Goal: Communication & Community: Answer question/provide support

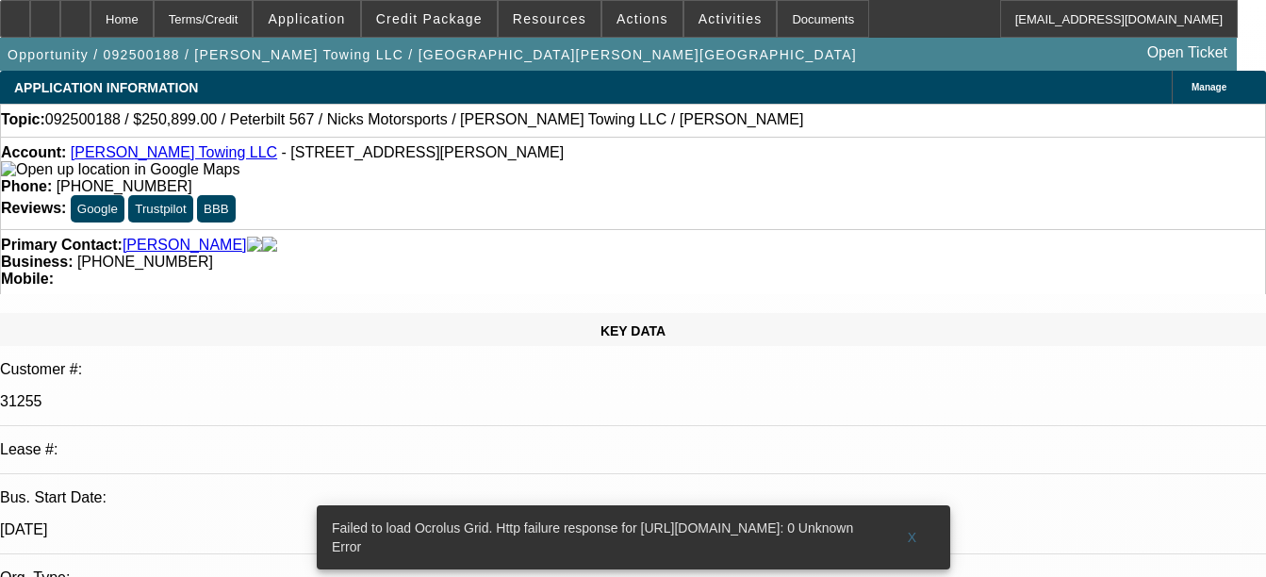
select select "0"
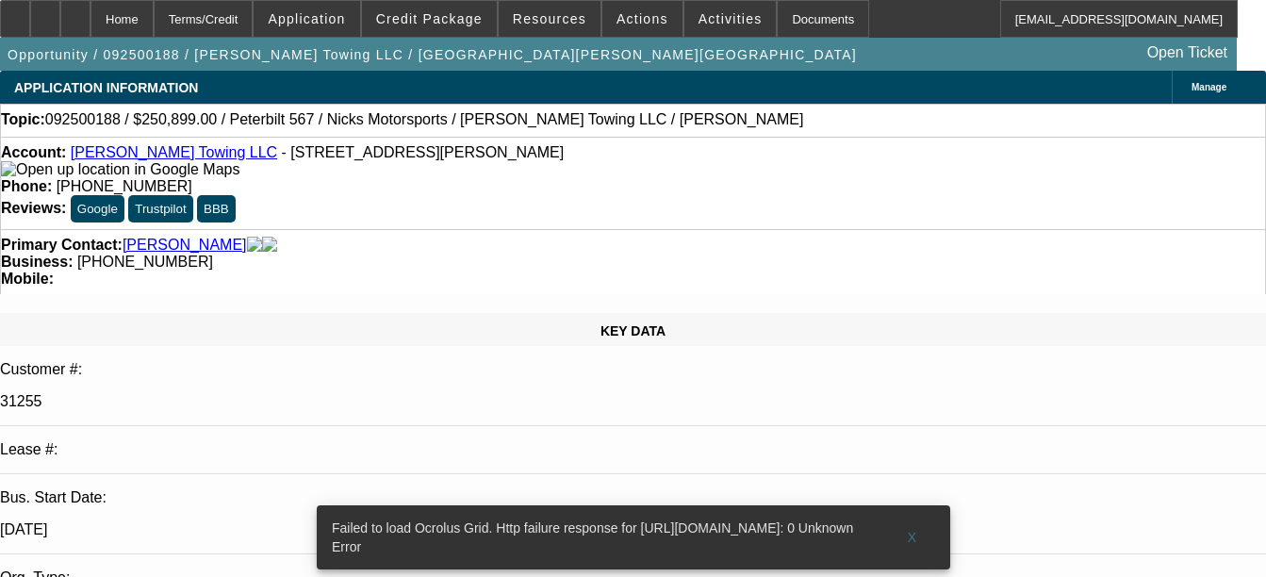
select select "0"
select select "0.2"
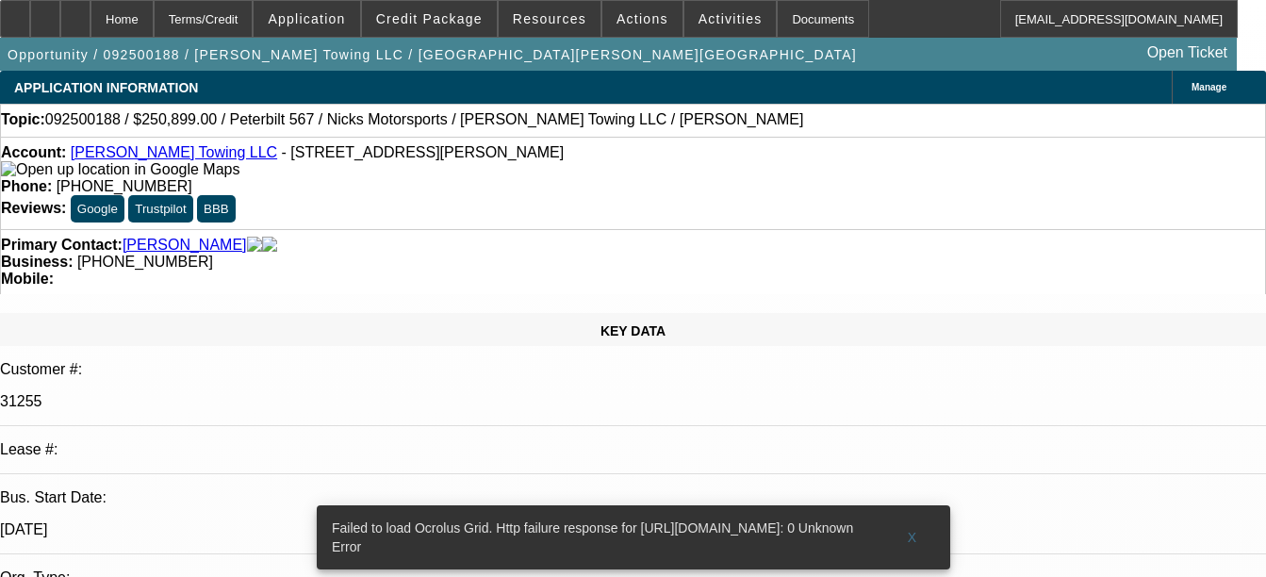
select select "0"
select select "1"
select select "2"
select select "6"
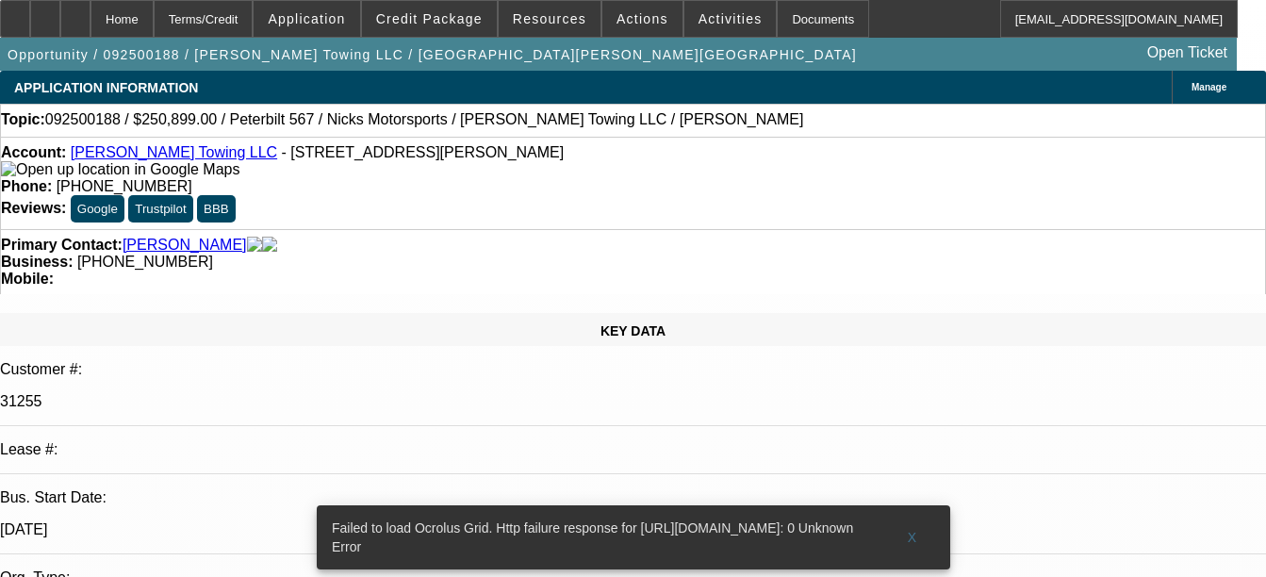
select select "1"
select select "2"
select select "6"
select select "1"
select select "2"
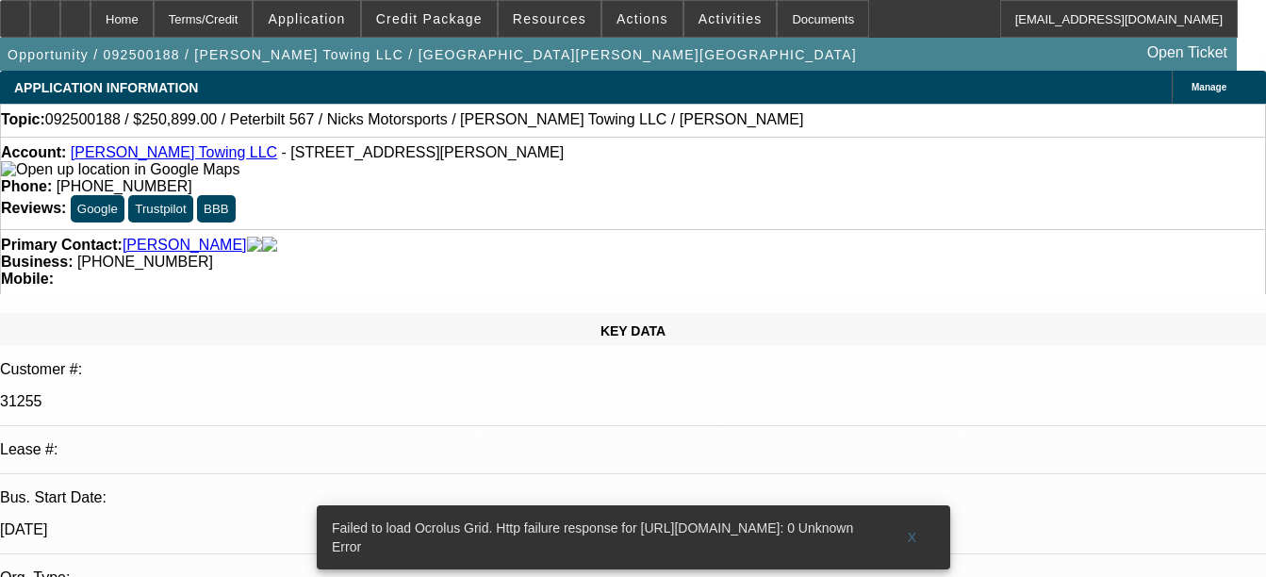
select select "6"
select select "1"
select select "2"
select select "6"
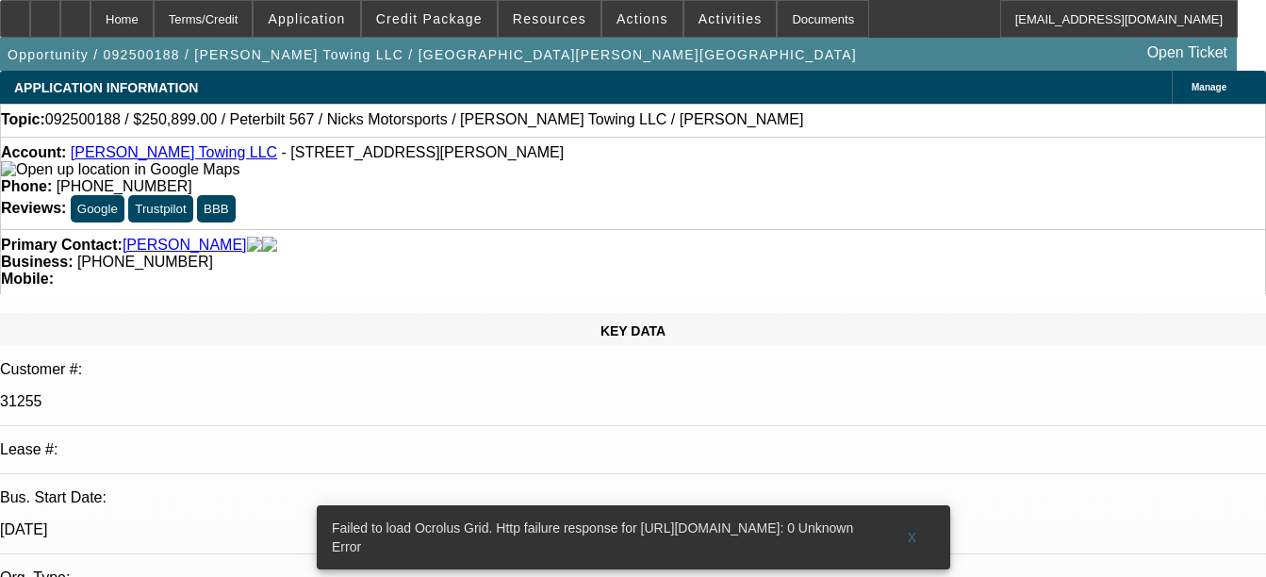
radio input "true"
type textarea "s"
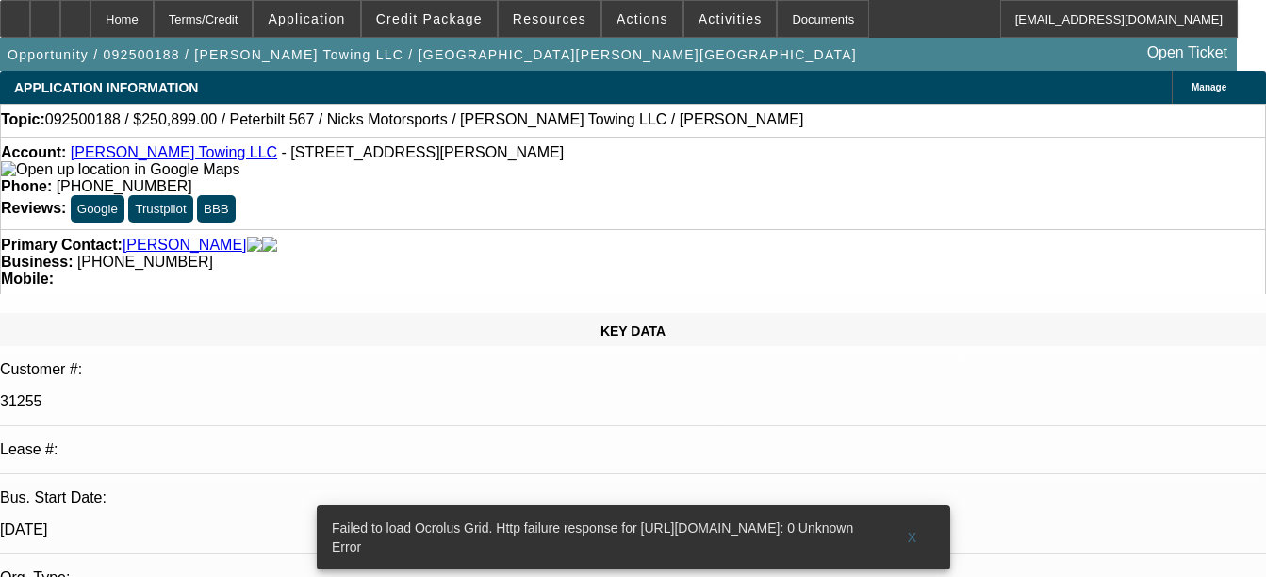
type textarea "SERVICE DEAL, PAYMENT HISTORY IS GOOD SO FAR, MADE 16 PAYMENTS OUT OF 59, CUSTO…"
radio input "false"
radio input "true"
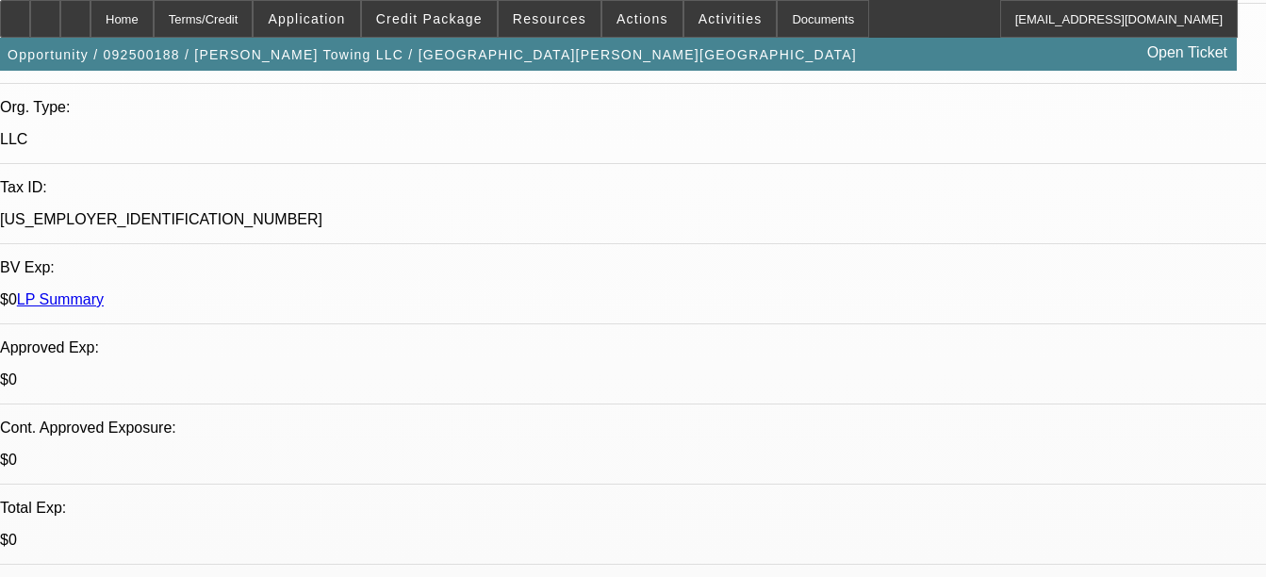
scroll to position [469, 0]
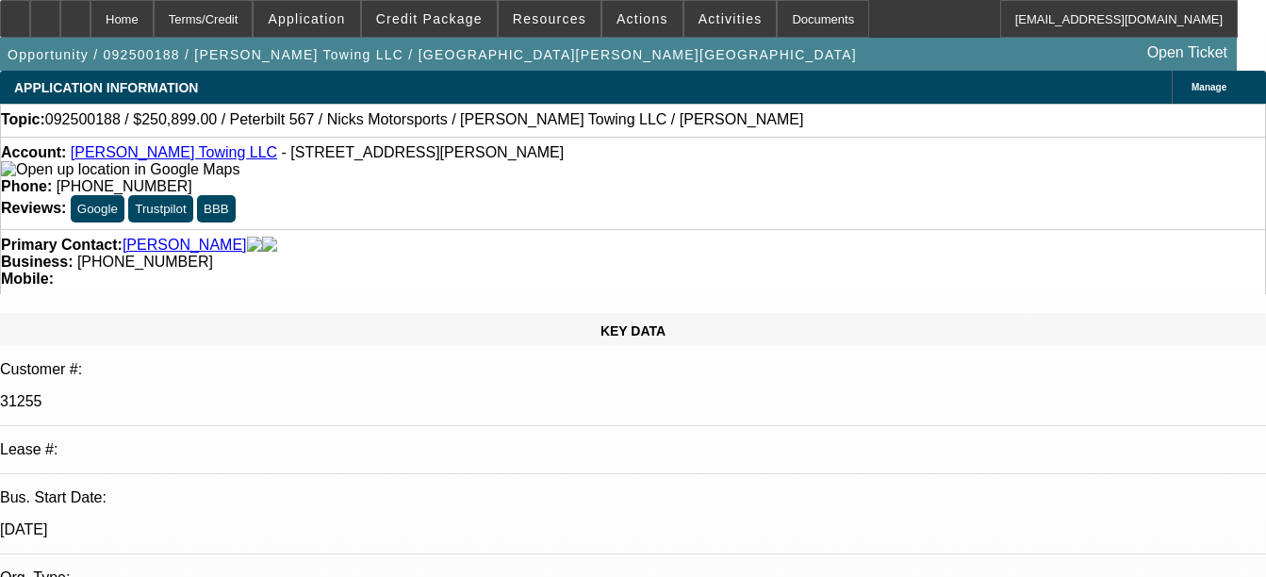
select select "0"
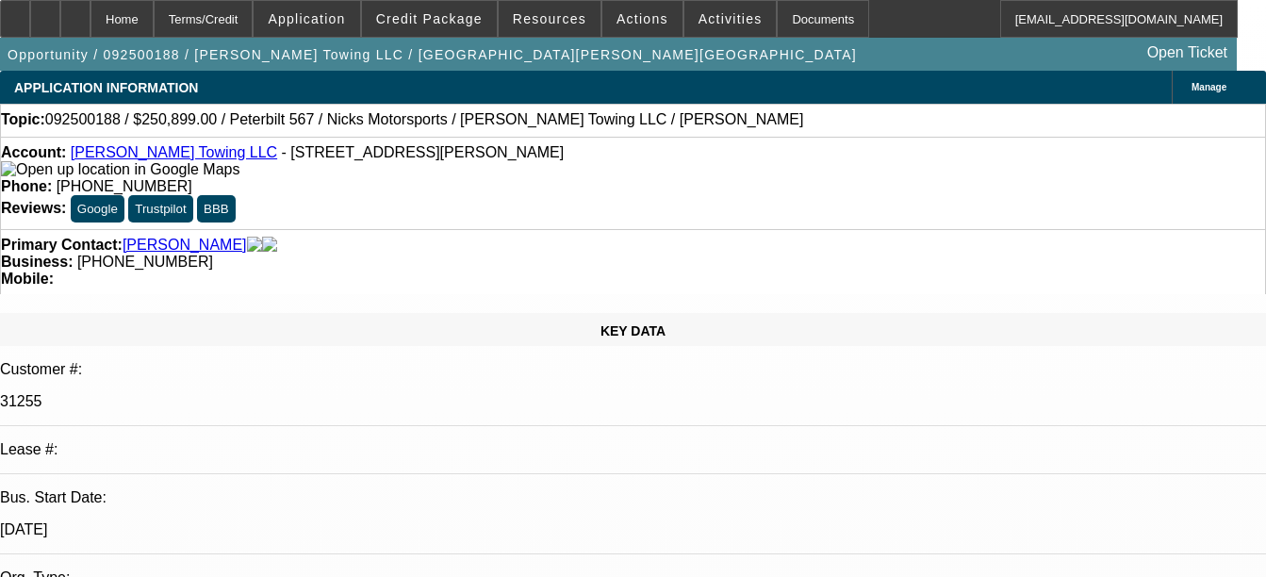
select select "0"
select select "0.2"
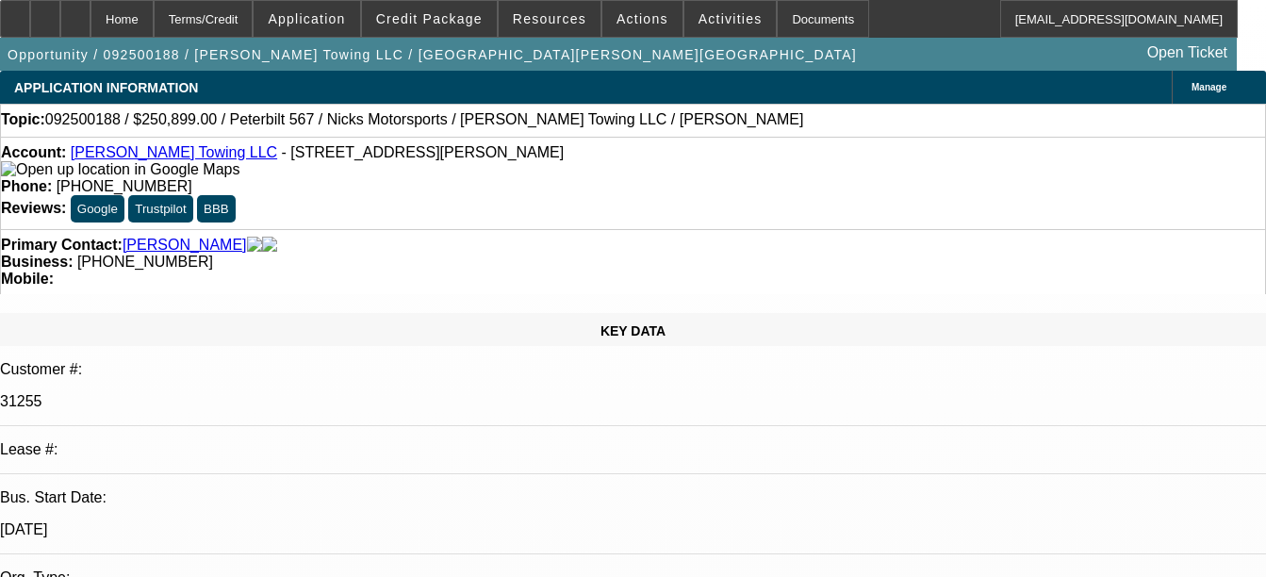
select select "0"
select select "1"
select select "2"
select select "6"
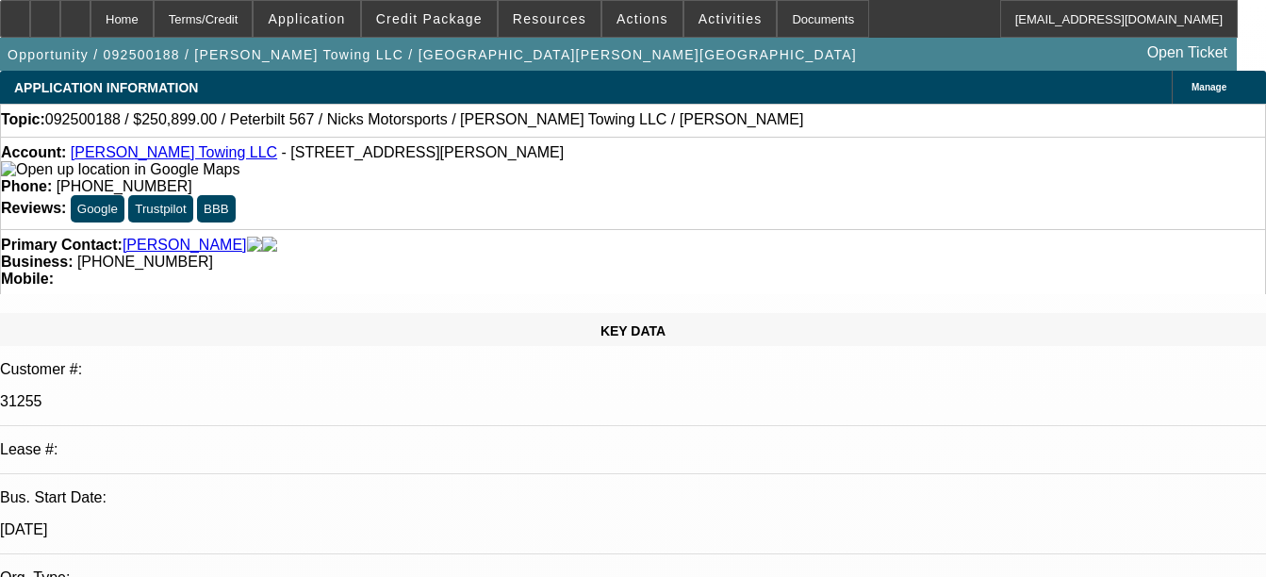
select select "1"
select select "2"
select select "6"
select select "1"
select select "2"
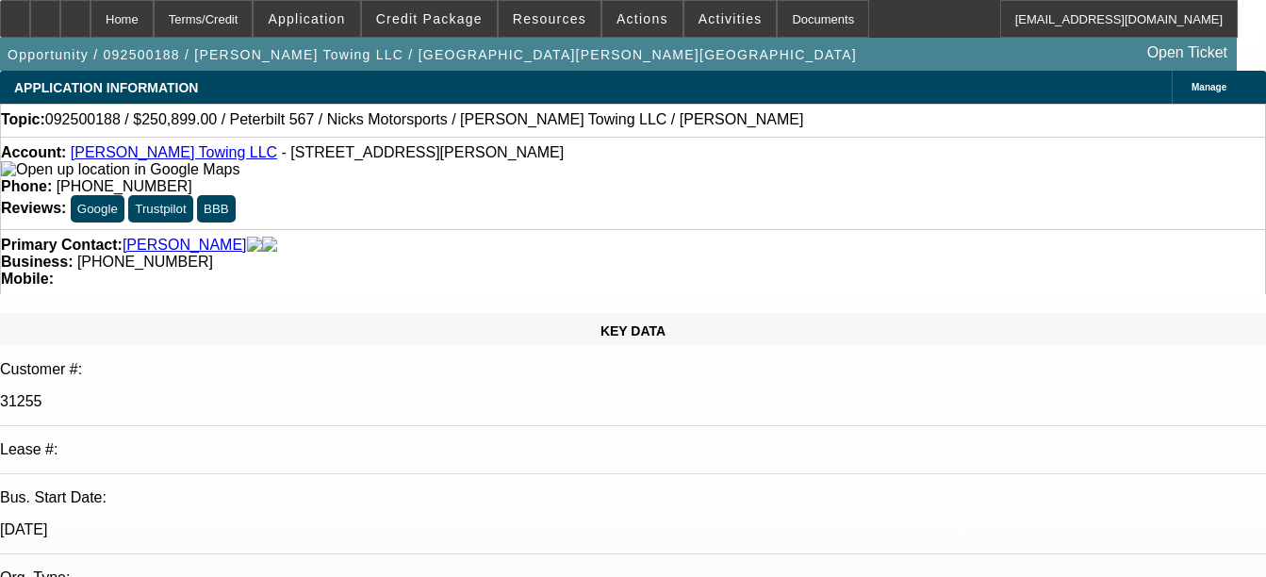
select select "6"
select select "1"
select select "2"
select select "6"
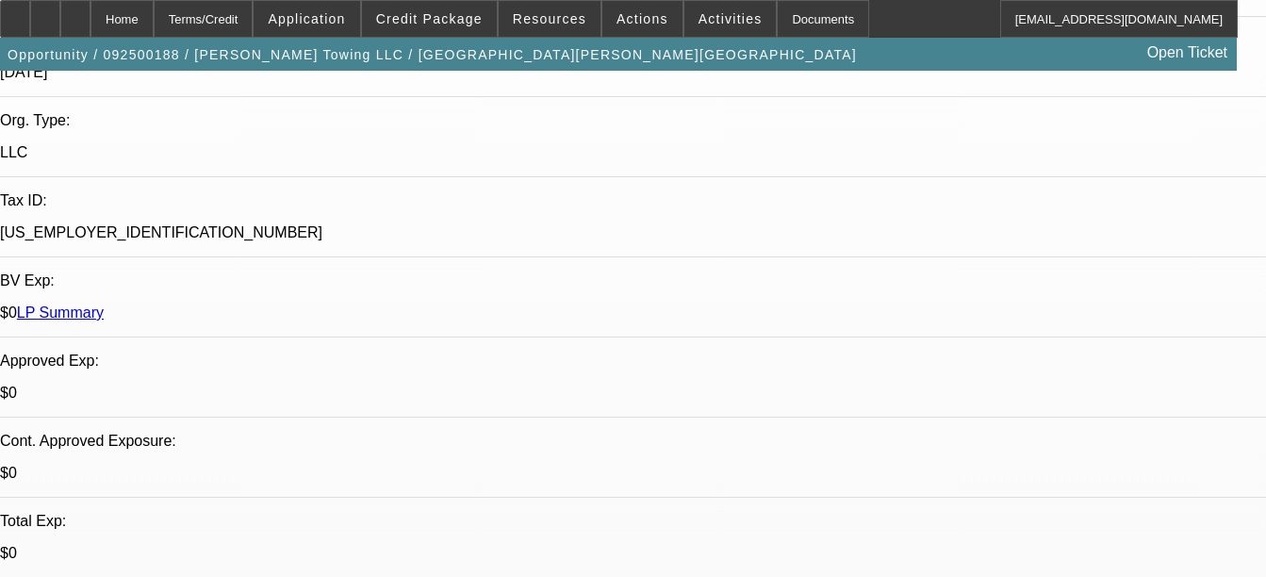
scroll to position [56, 0]
